Goal: Transaction & Acquisition: Purchase product/service

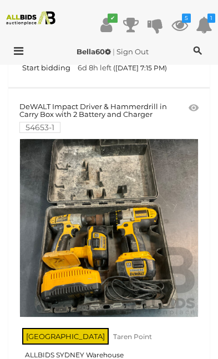
scroll to position [667, 0]
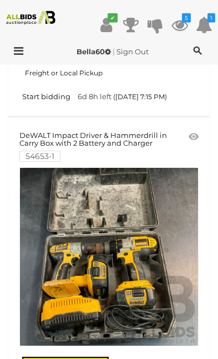
click at [195, 131] on icon at bounding box center [193, 136] width 10 height 11
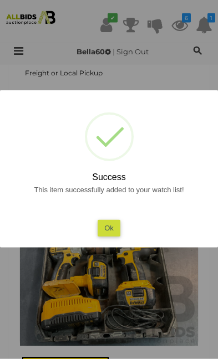
click at [119, 227] on button "Ok" at bounding box center [108, 228] width 23 height 16
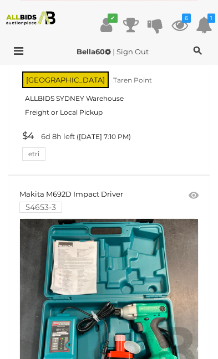
scroll to position [292, 0]
click at [196, 192] on icon at bounding box center [193, 195] width 10 height 11
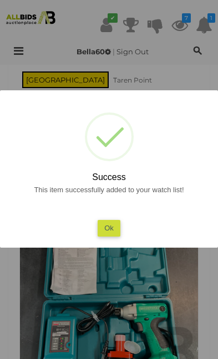
click at [115, 232] on button "Ok" at bounding box center [108, 228] width 23 height 16
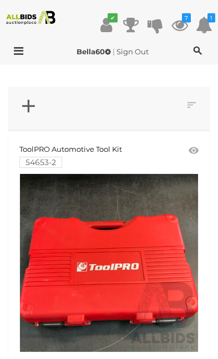
scroll to position [0, 0]
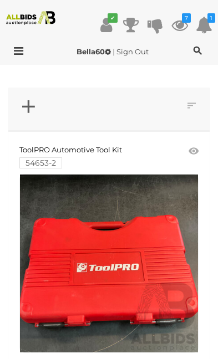
click at [192, 150] on icon at bounding box center [193, 151] width 10 height 11
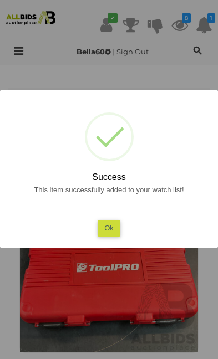
click at [119, 228] on button "Ok" at bounding box center [108, 228] width 23 height 16
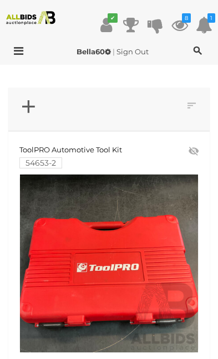
click at [185, 18] on icon "8" at bounding box center [186, 17] width 9 height 9
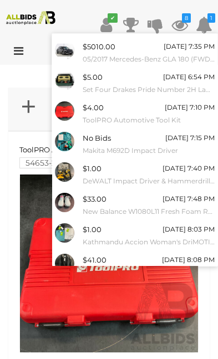
scroll to position [24, 0]
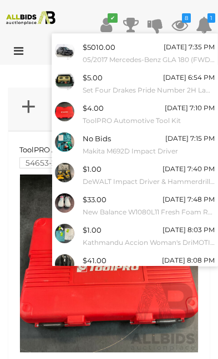
click at [152, 283] on link "View All" at bounding box center [134, 291] width 165 height 19
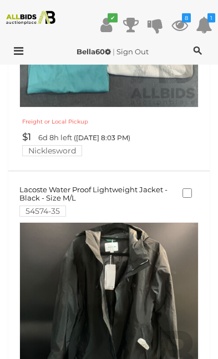
scroll to position [2196, 0]
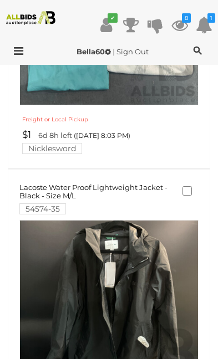
click at [138, 267] on link at bounding box center [108, 309] width 179 height 179
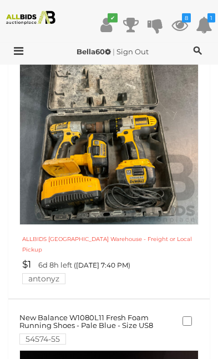
scroll to position [1521, 0]
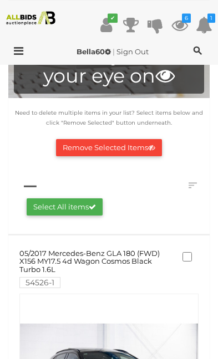
scroll to position [89, 0]
click at [153, 149] on icon at bounding box center [151, 147] width 7 height 7
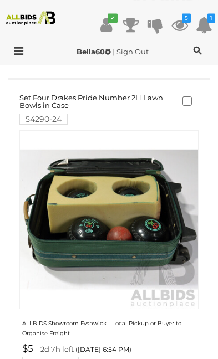
scroll to position [542, 0]
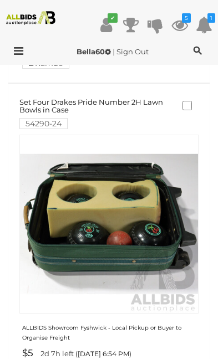
click at [23, 45] on icon at bounding box center [15, 50] width 15 height 11
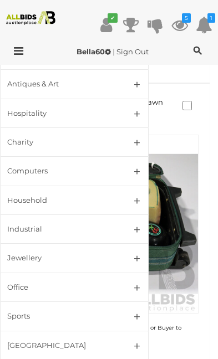
click at [34, 342] on div "[GEOGRAPHIC_DATA]" at bounding box center [60, 345] width 107 height 13
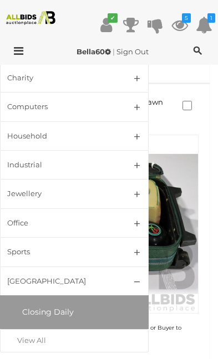
click at [47, 334] on div "View All" at bounding box center [65, 340] width 97 height 13
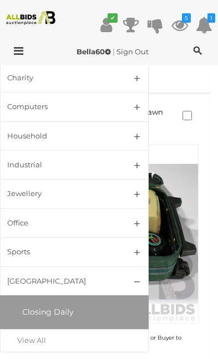
click at [59, 337] on div "View All" at bounding box center [65, 340] width 97 height 13
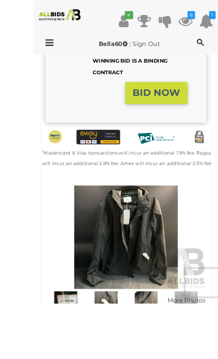
scroll to position [439, 0]
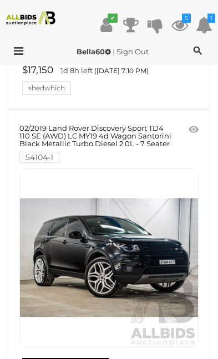
scroll to position [4559, 0]
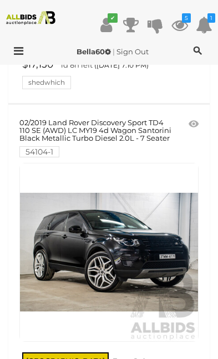
click at [195, 50] on icon at bounding box center [197, 50] width 8 height 11
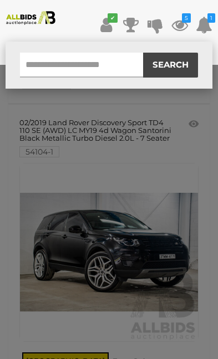
click at [116, 59] on input "text" at bounding box center [81, 65] width 123 height 25
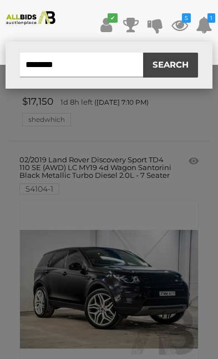
type input "*******"
click at [179, 66] on button "SEARCH" at bounding box center [169, 65] width 55 height 25
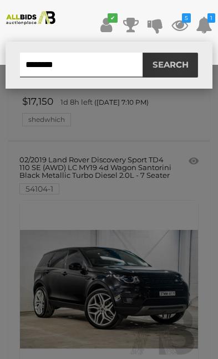
scroll to position [4523, 0]
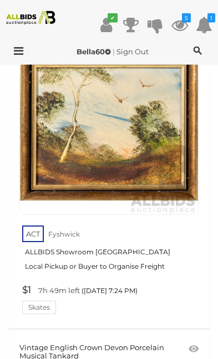
scroll to position [12745, 0]
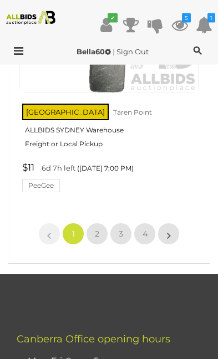
scroll to position [17214, 0]
click at [96, 223] on link "2" at bounding box center [97, 234] width 22 height 22
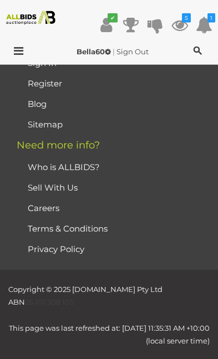
scroll to position [19, 0]
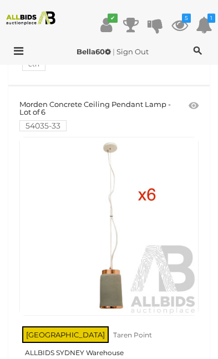
scroll to position [4842, 0]
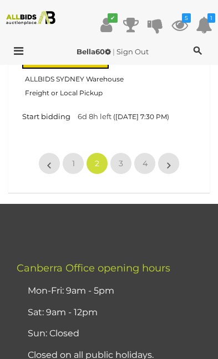
click at [121, 158] on span "3" at bounding box center [121, 163] width 4 height 10
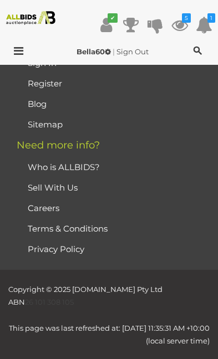
scroll to position [19, 0]
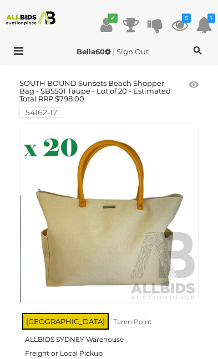
scroll to position [66, 0]
click at [199, 86] on span at bounding box center [199, 86] width 3 height 10
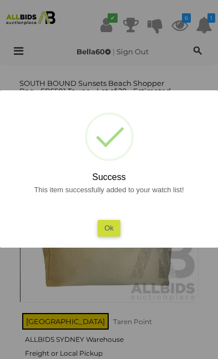
click at [120, 236] on button "Ok" at bounding box center [108, 228] width 23 height 16
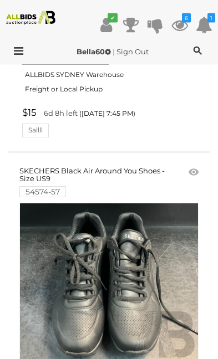
scroll to position [8499, 0]
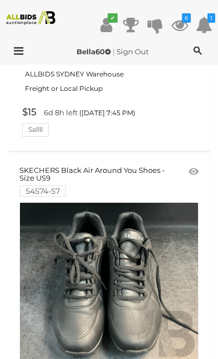
click at [195, 166] on icon at bounding box center [193, 171] width 10 height 11
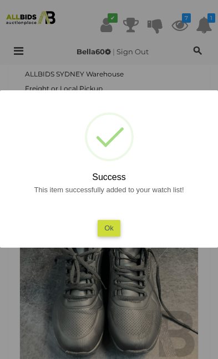
click at [119, 236] on button "Ok" at bounding box center [108, 228] width 23 height 16
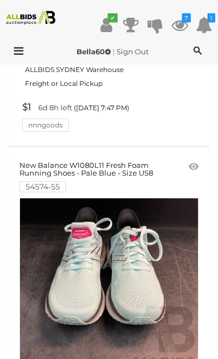
click at [193, 161] on icon at bounding box center [193, 166] width 10 height 11
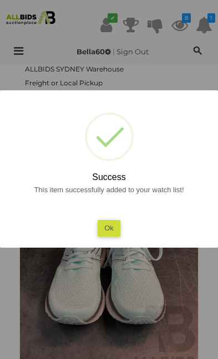
click at [119, 236] on button "Ok" at bounding box center [108, 228] width 23 height 16
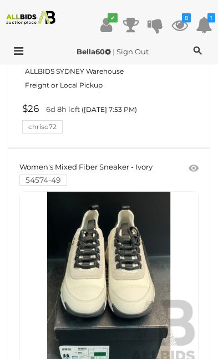
scroll to position [12291, 0]
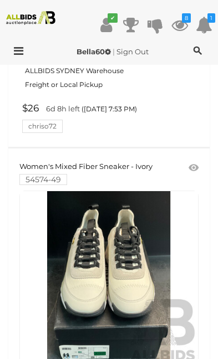
click at [124, 191] on link at bounding box center [108, 280] width 179 height 179
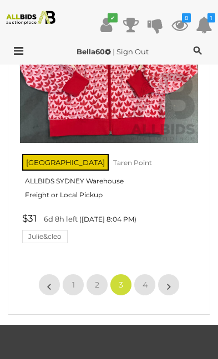
scroll to position [16974, 0]
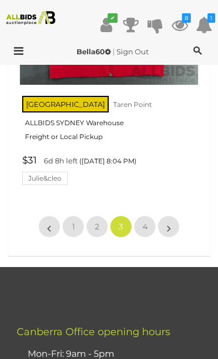
click at [105, 215] on link "2" at bounding box center [97, 226] width 22 height 22
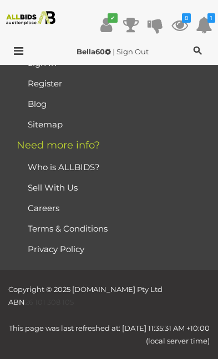
scroll to position [19, 0]
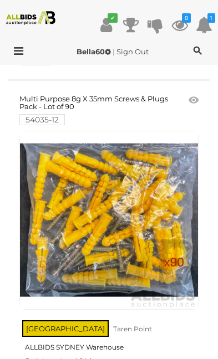
scroll to position [1789, 0]
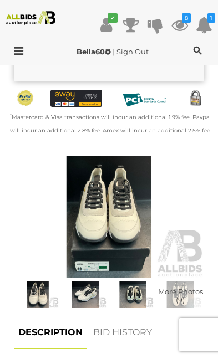
scroll to position [487, 0]
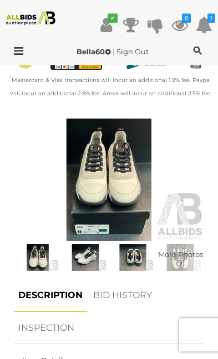
click at [120, 198] on img at bounding box center [109, 180] width 190 height 122
